Goal: Find specific page/section: Find specific page/section

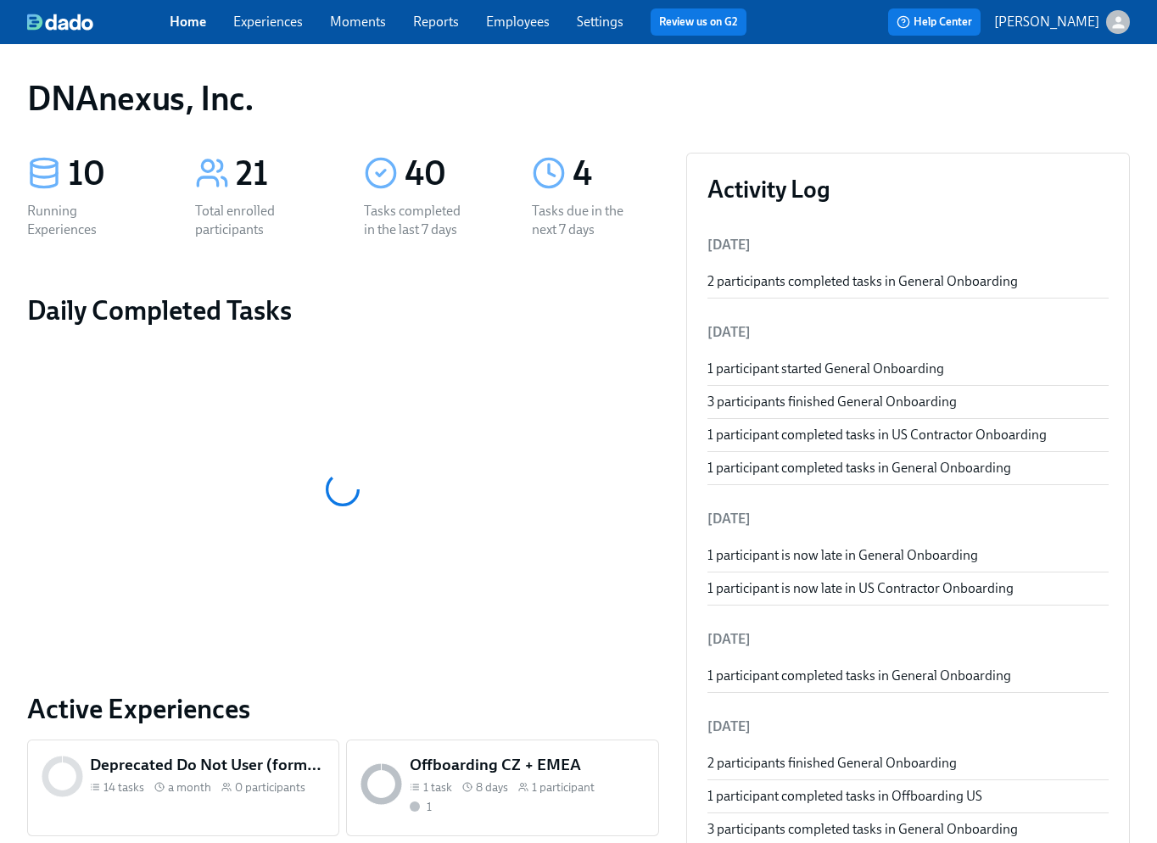
click at [291, 22] on link "Experiences" at bounding box center [268, 22] width 70 height 16
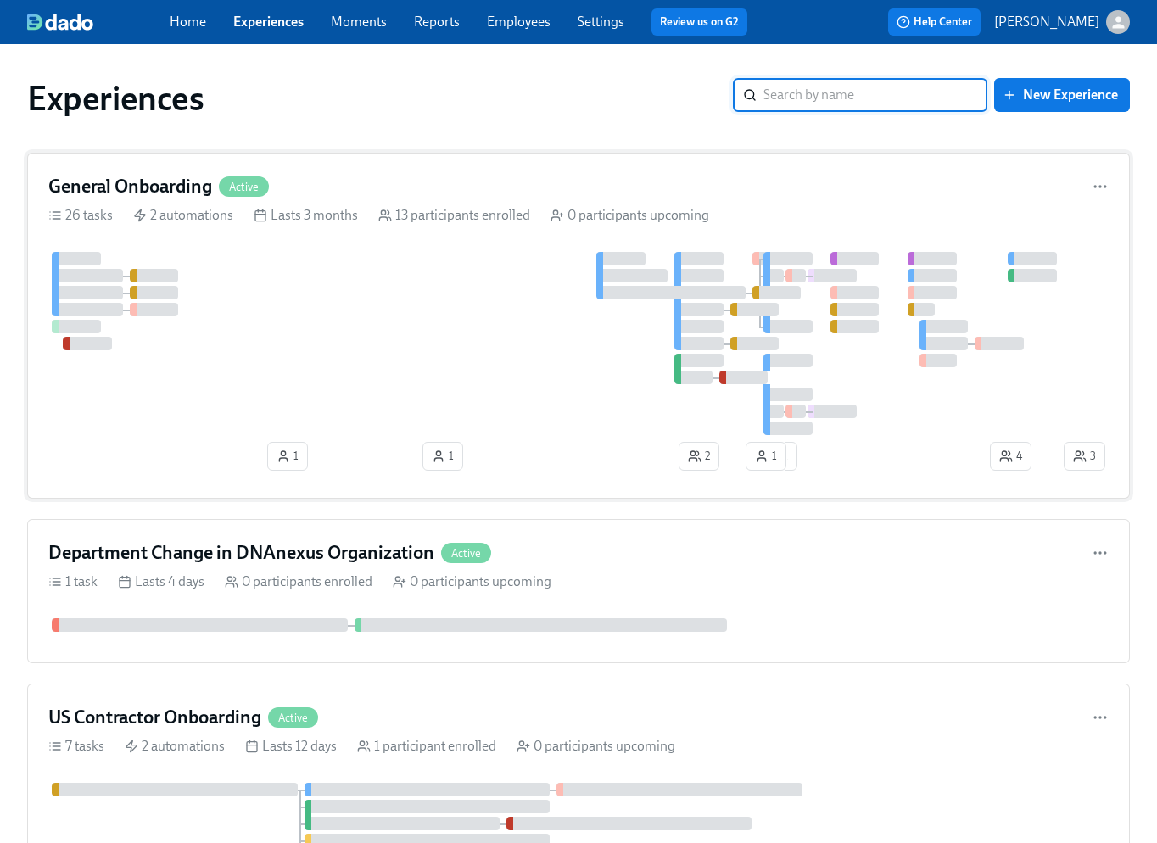
click at [311, 394] on div at bounding box center [554, 343] width 1012 height 183
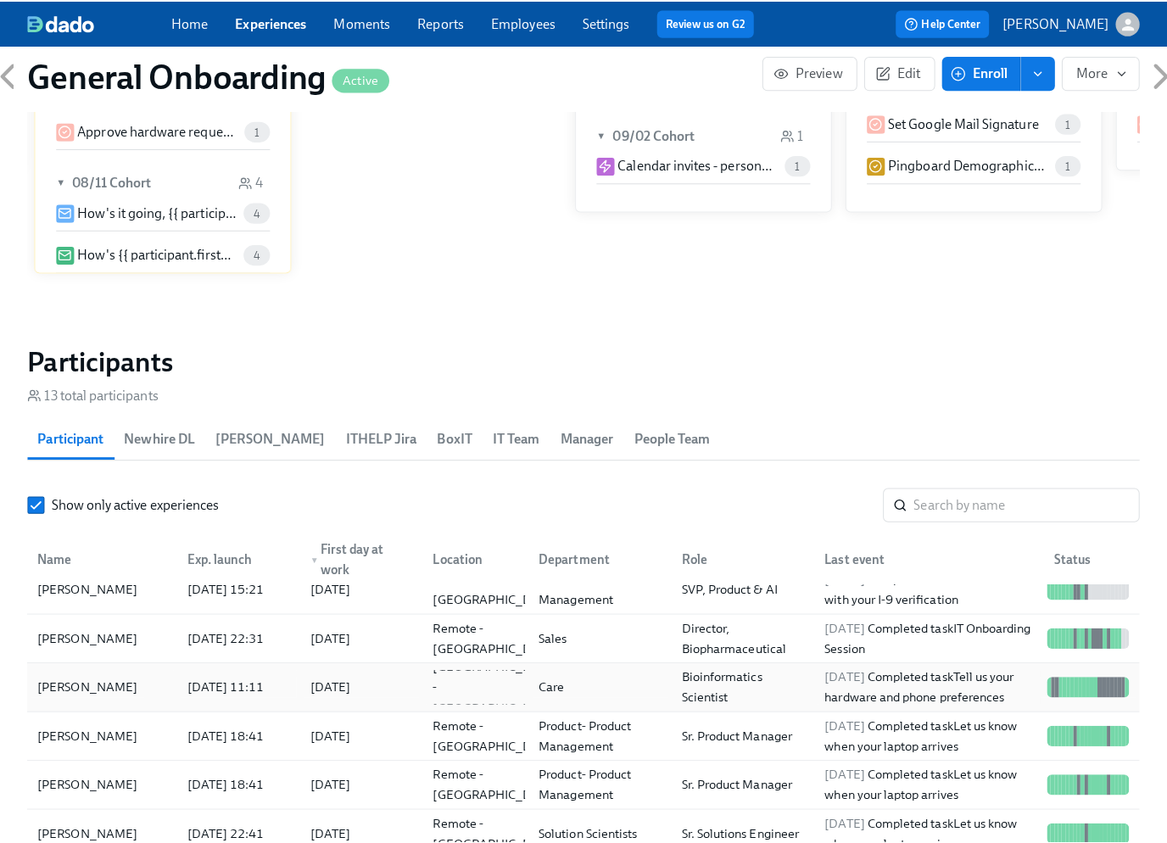
scroll to position [106, 0]
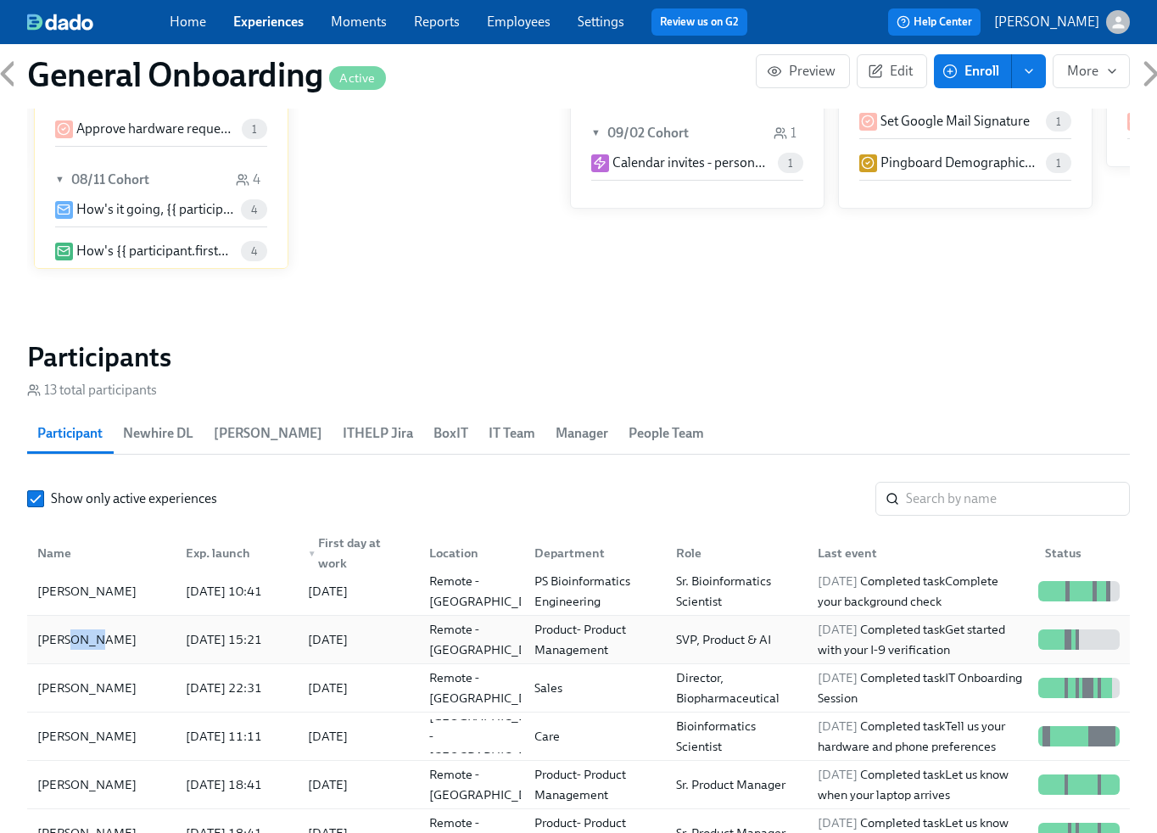
click at [69, 638] on div "[PERSON_NAME]" at bounding box center [87, 639] width 113 height 20
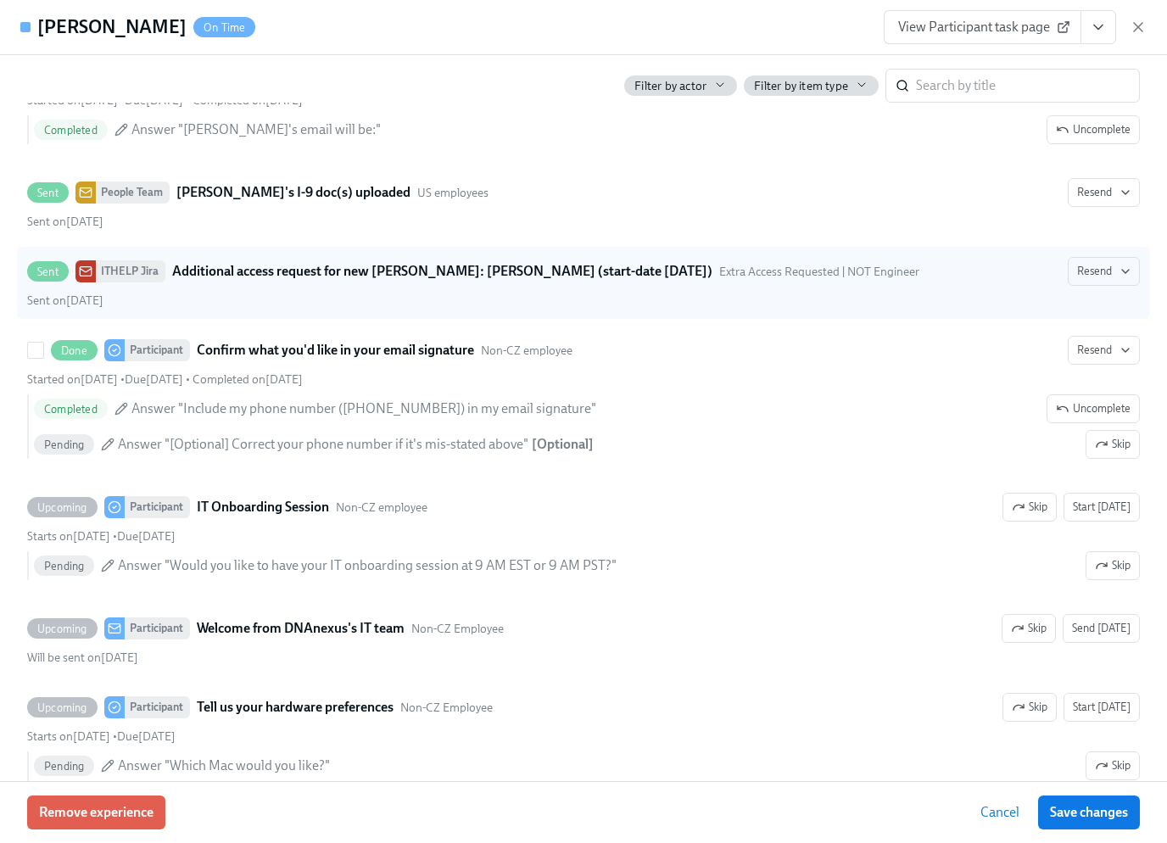
scroll to position [1958, 0]
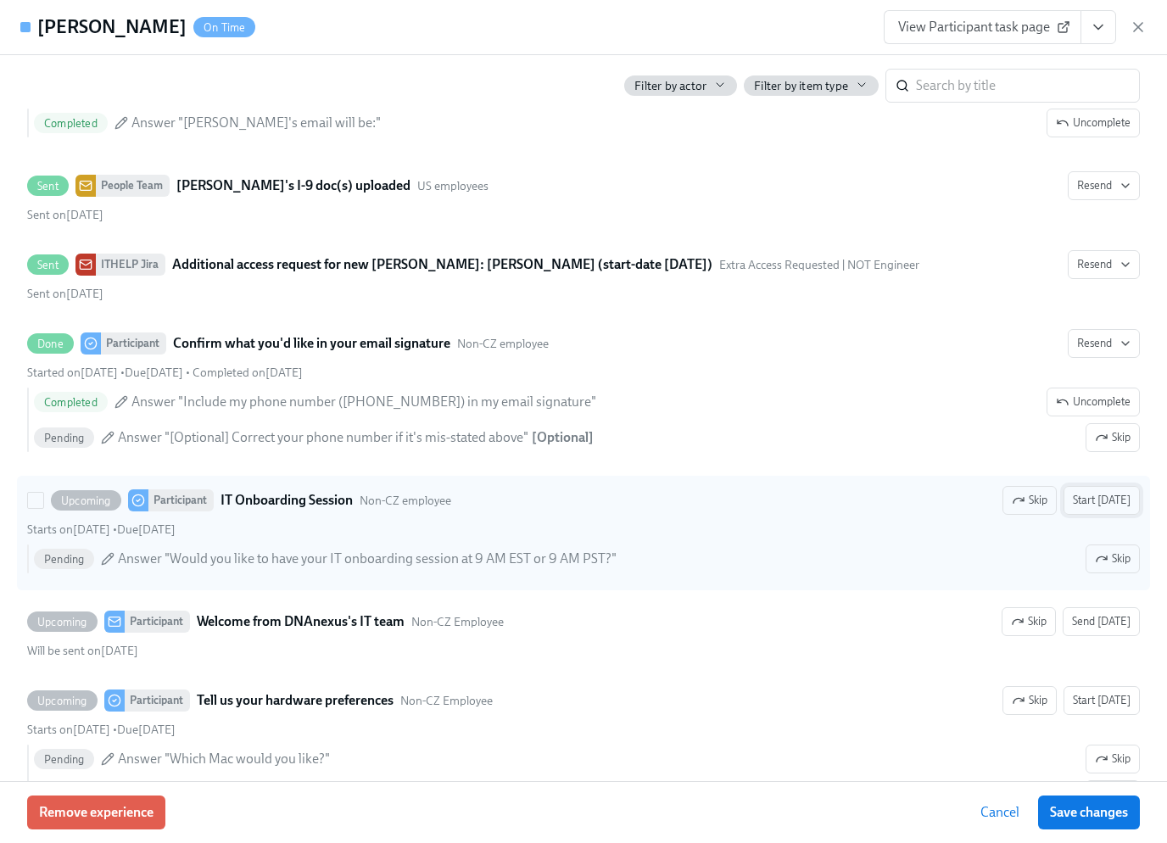
click at [1097, 509] on span "Start [DATE]" at bounding box center [1102, 500] width 58 height 17
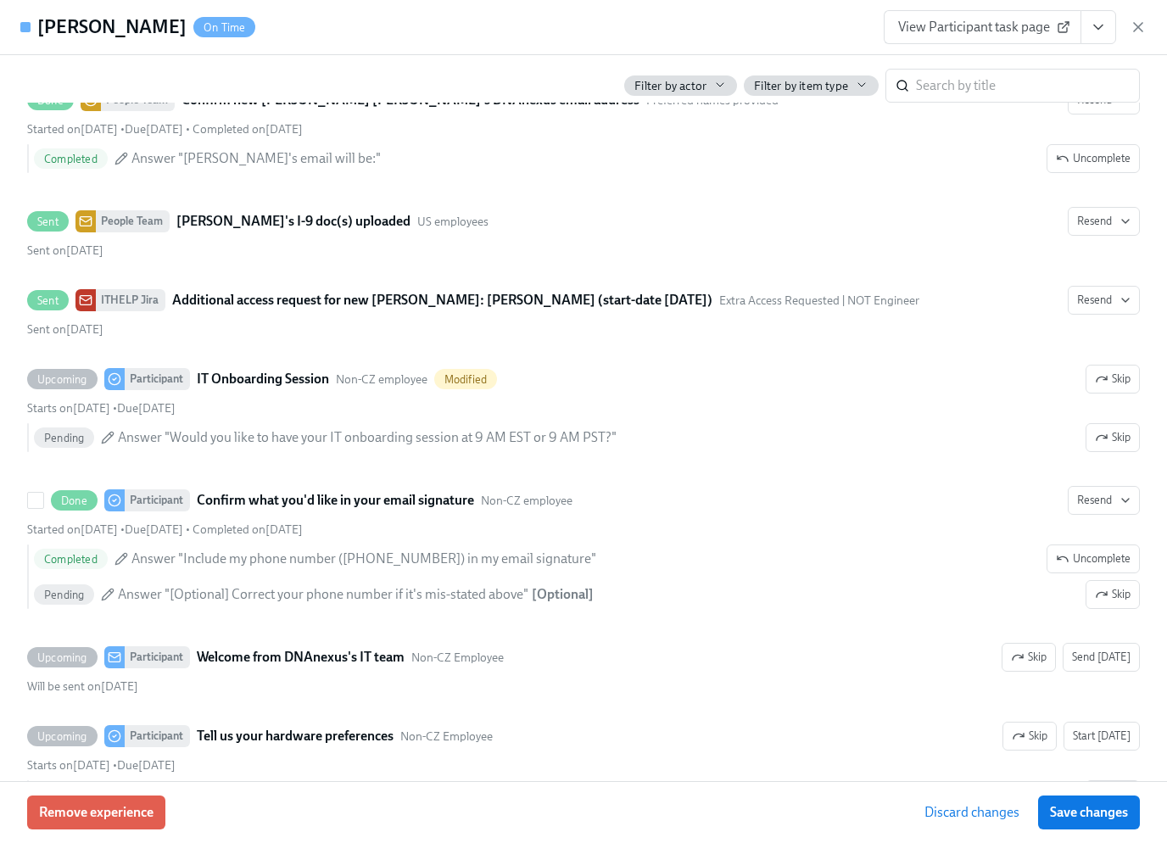
scroll to position [1994, 0]
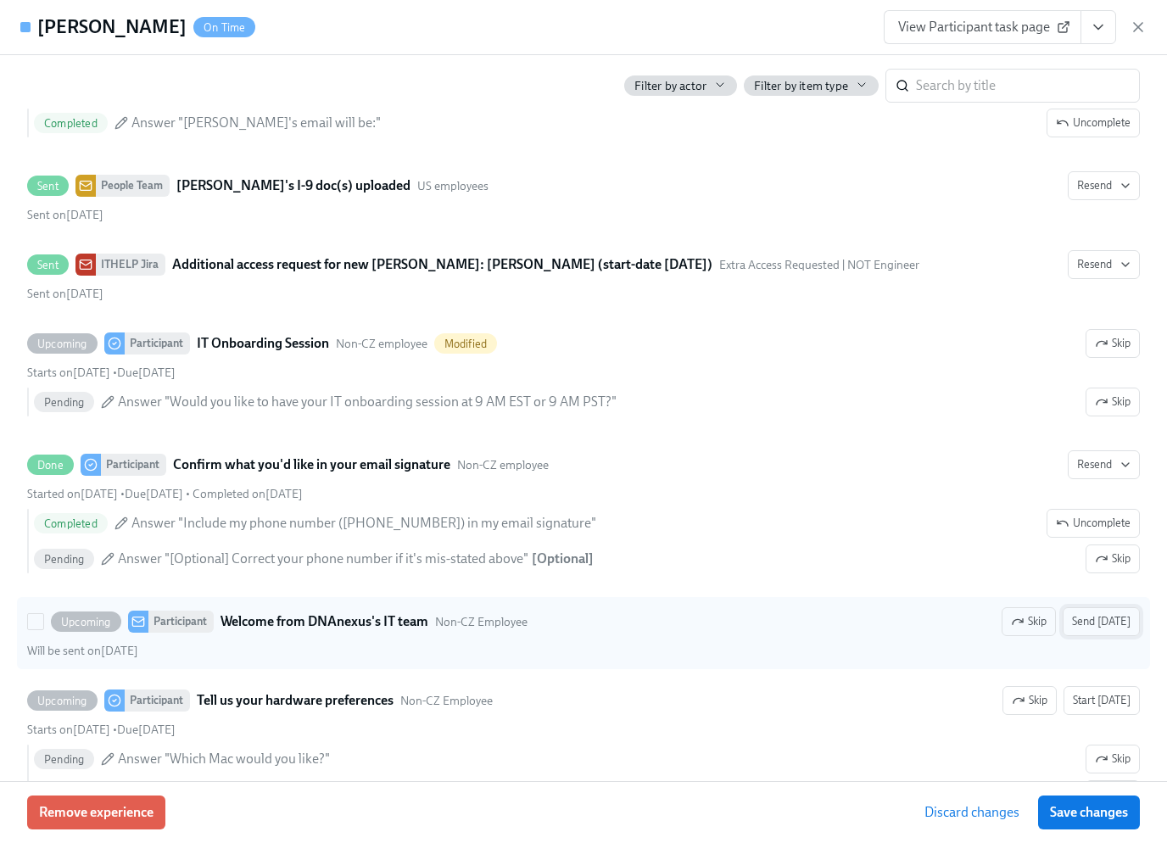
click at [1106, 630] on span "Send [DATE]" at bounding box center [1101, 621] width 59 height 17
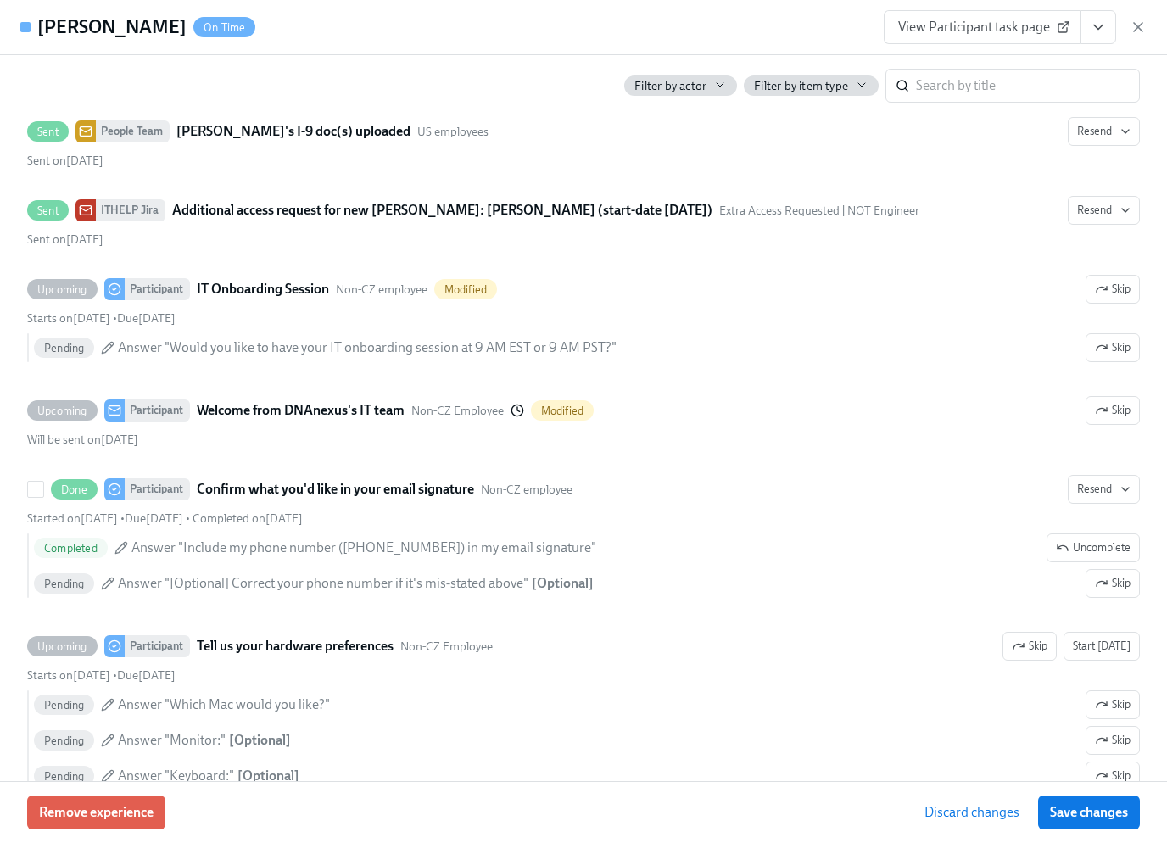
scroll to position [2111, 0]
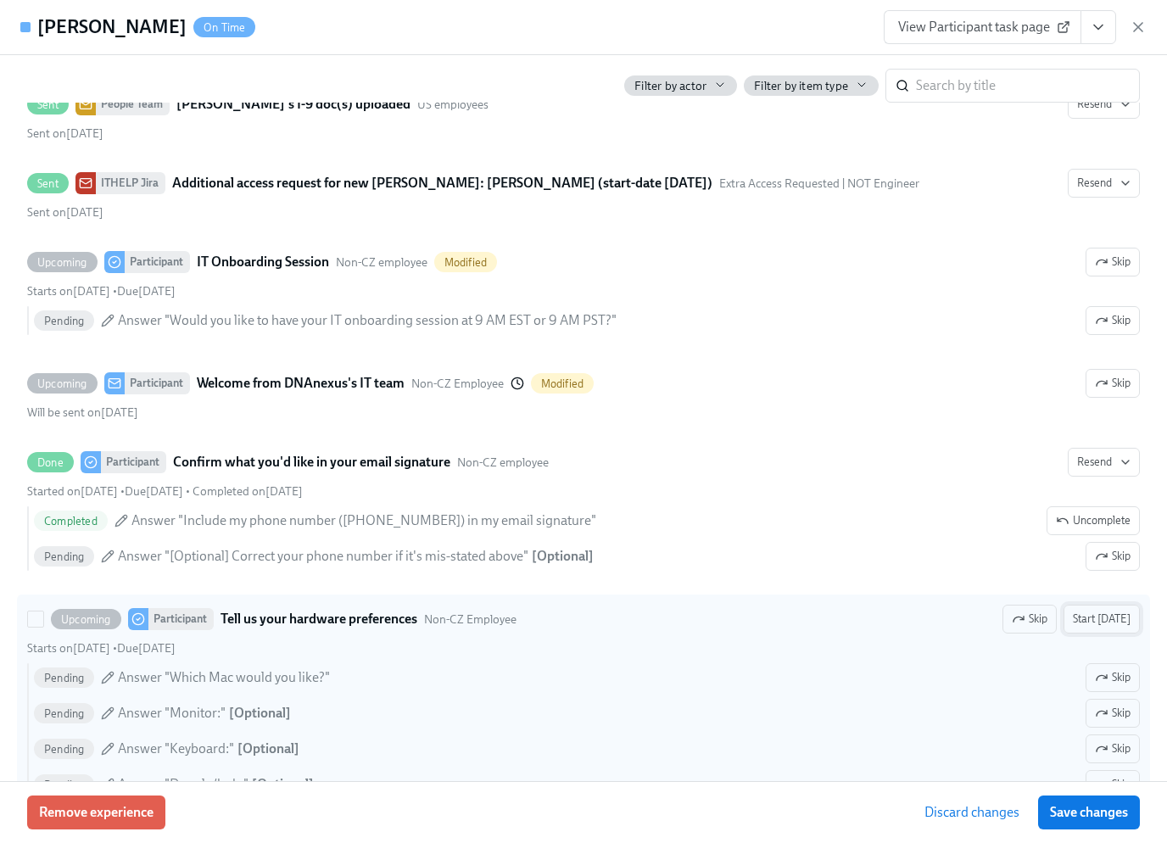
click at [1105, 628] on span "Start [DATE]" at bounding box center [1102, 619] width 58 height 17
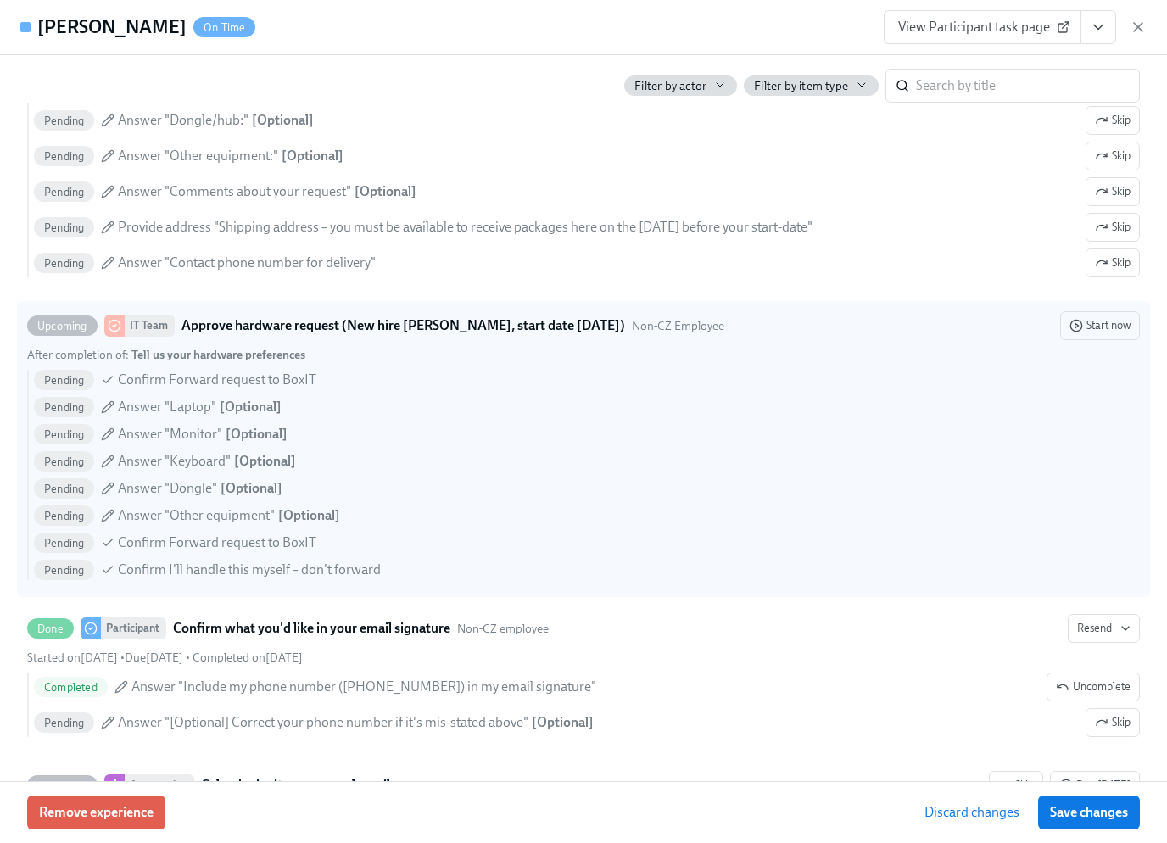
scroll to position [2912, 0]
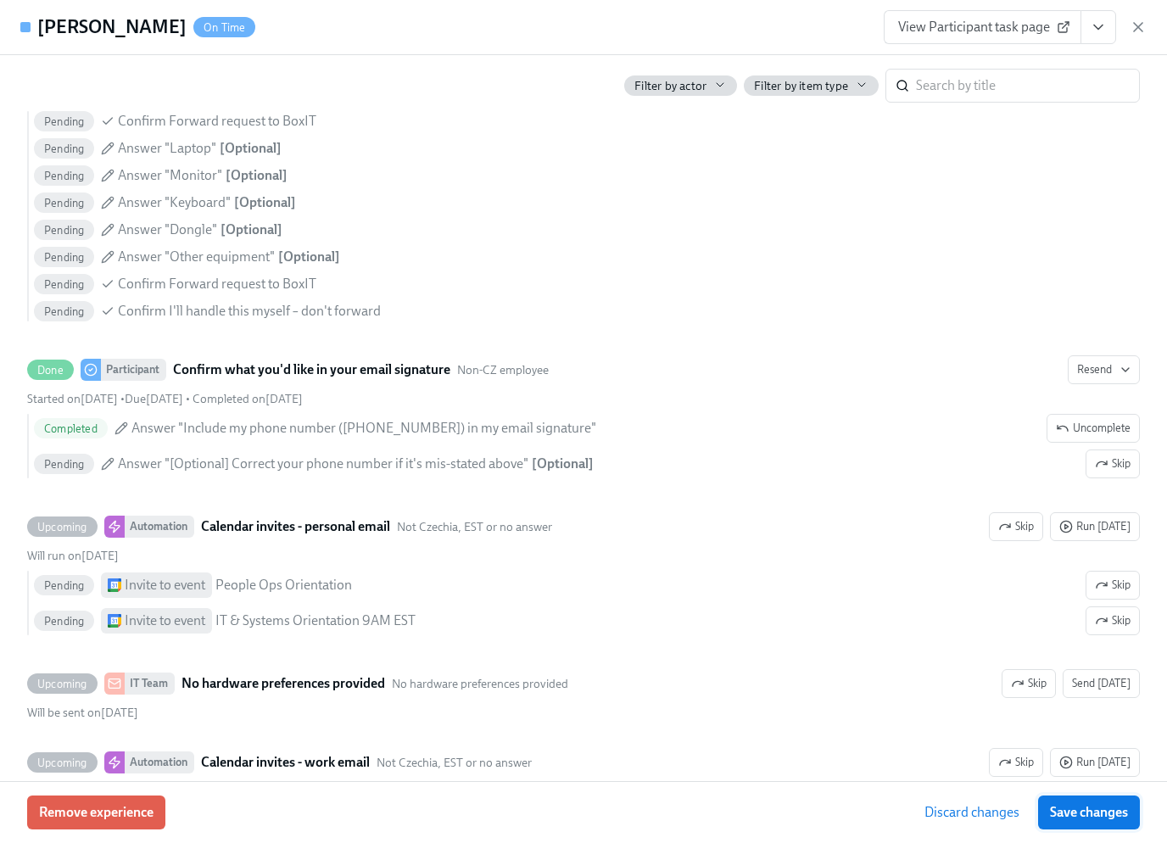
click at [1091, 820] on span "Save changes" at bounding box center [1089, 812] width 78 height 17
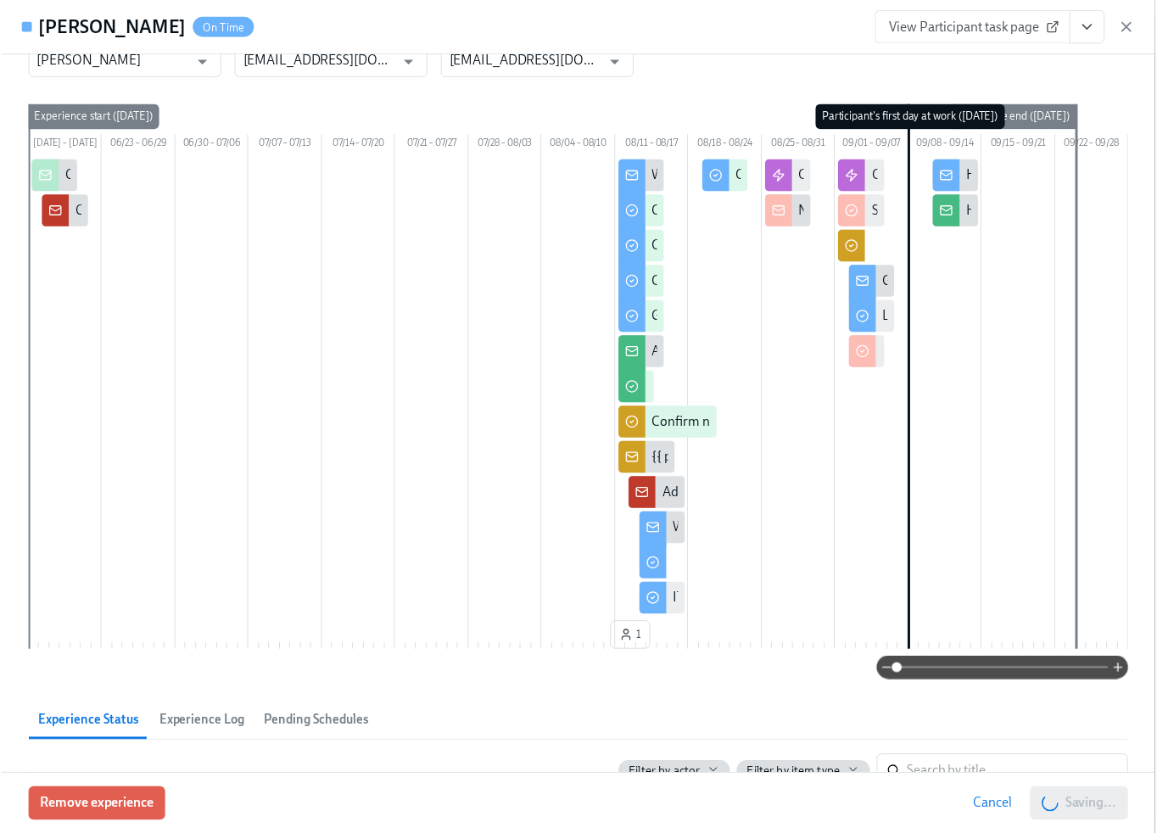
scroll to position [0, 0]
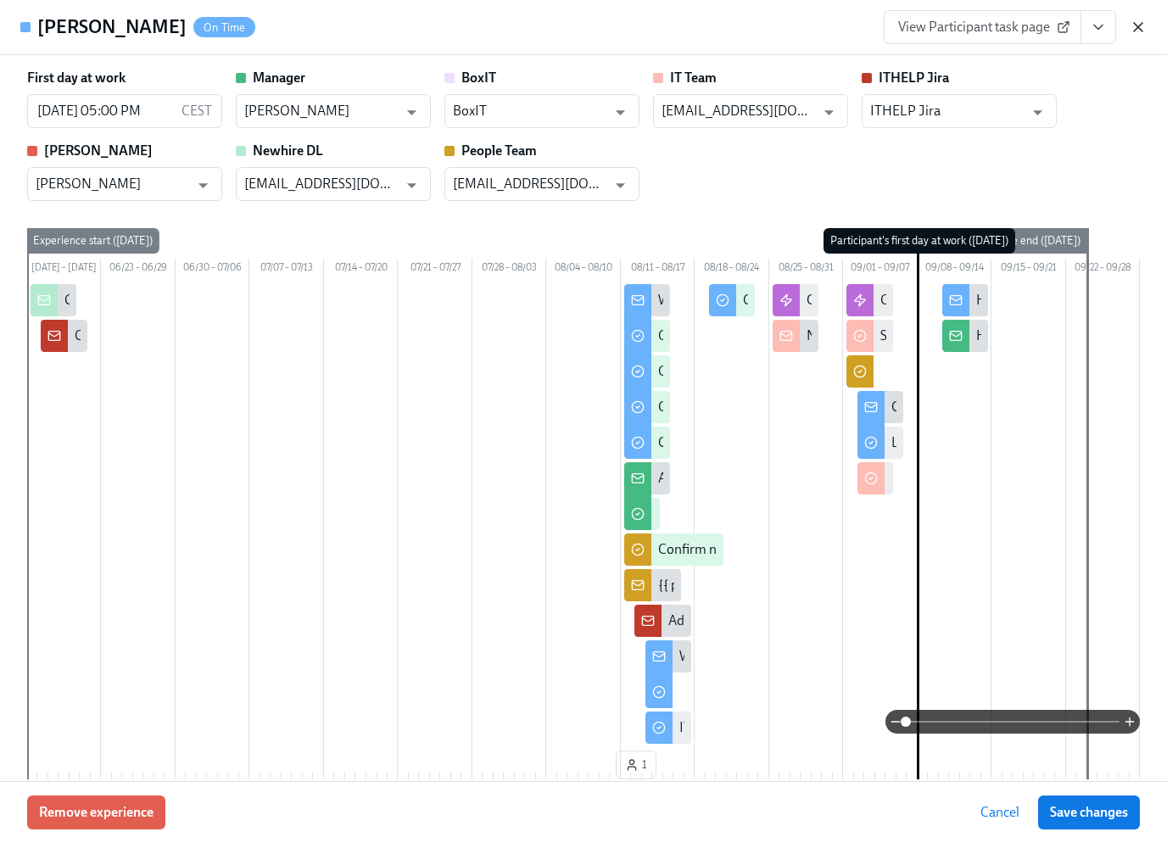
click at [1137, 27] on icon "button" at bounding box center [1138, 27] width 8 height 8
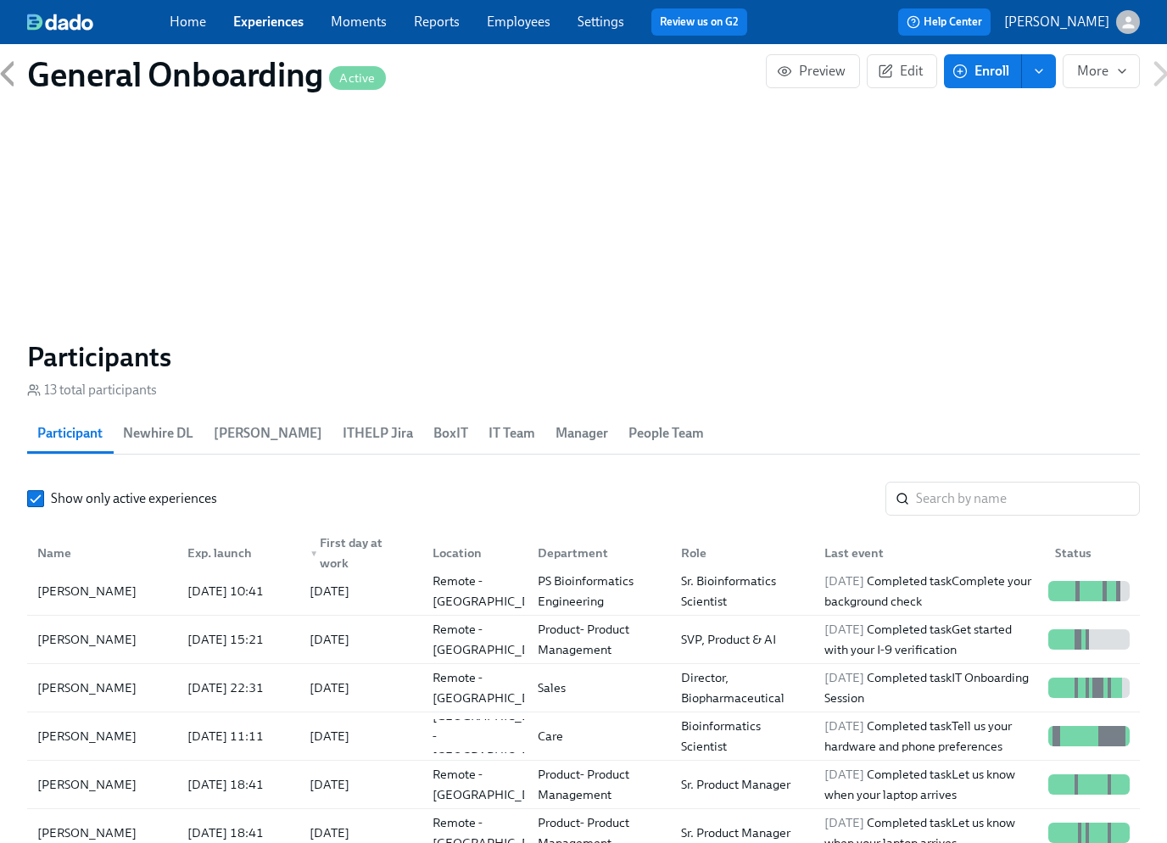
scroll to position [0, 15495]
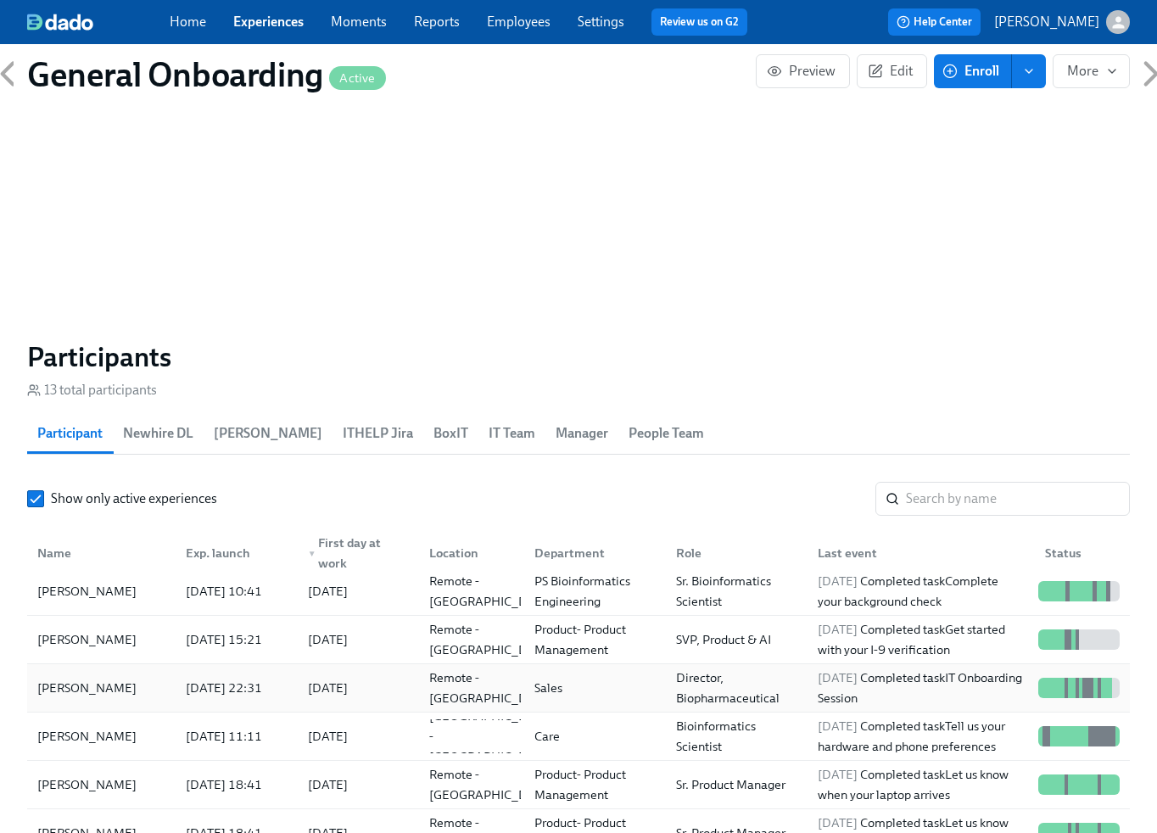
click at [111, 680] on div "[PERSON_NAME]" at bounding box center [102, 688] width 142 height 34
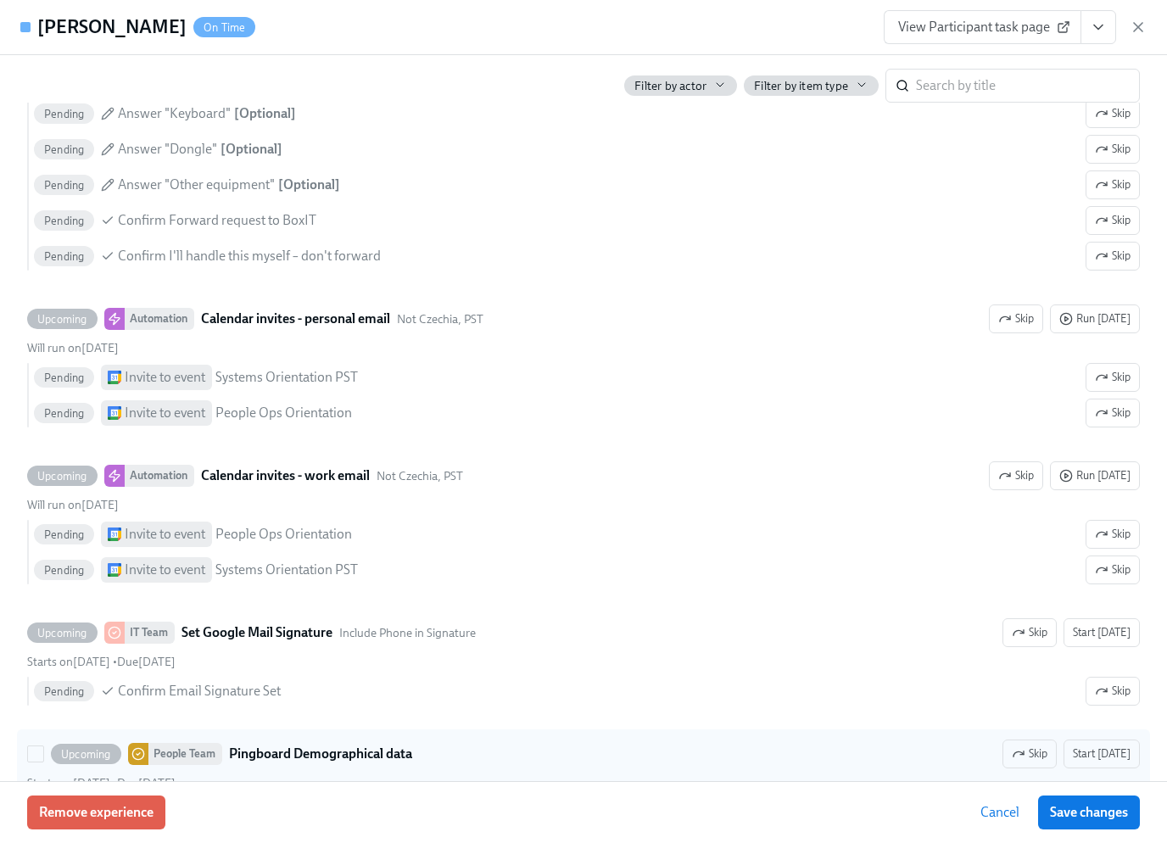
scroll to position [2953, 0]
